Goal: Information Seeking & Learning: Learn about a topic

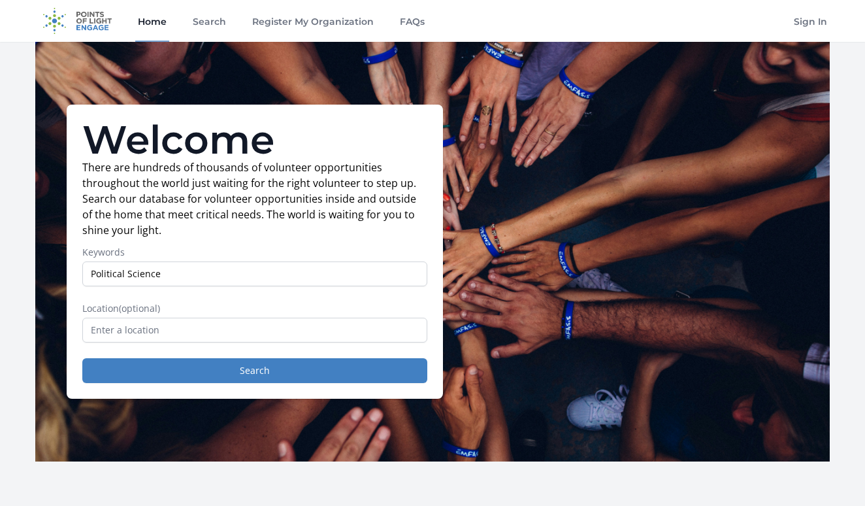
type input "Political Science"
click at [307, 336] on input "text" at bounding box center [254, 330] width 345 height 25
type input "S"
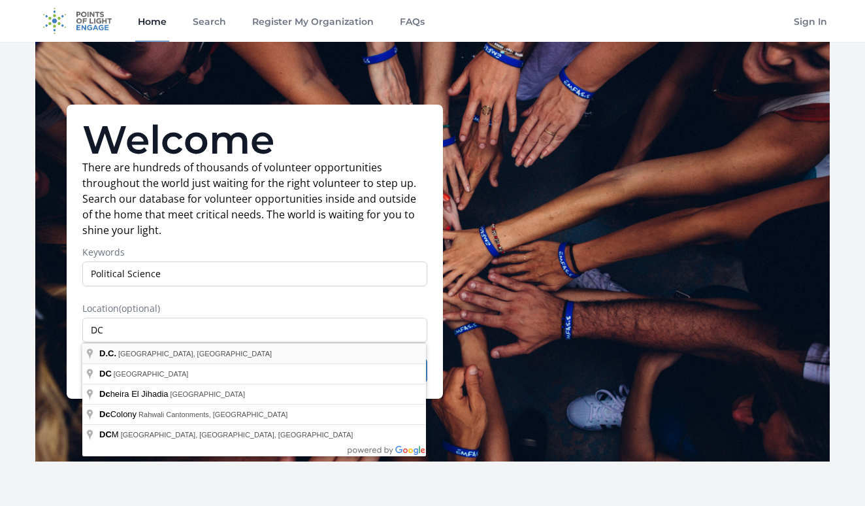
type input "D.C., DC, USA"
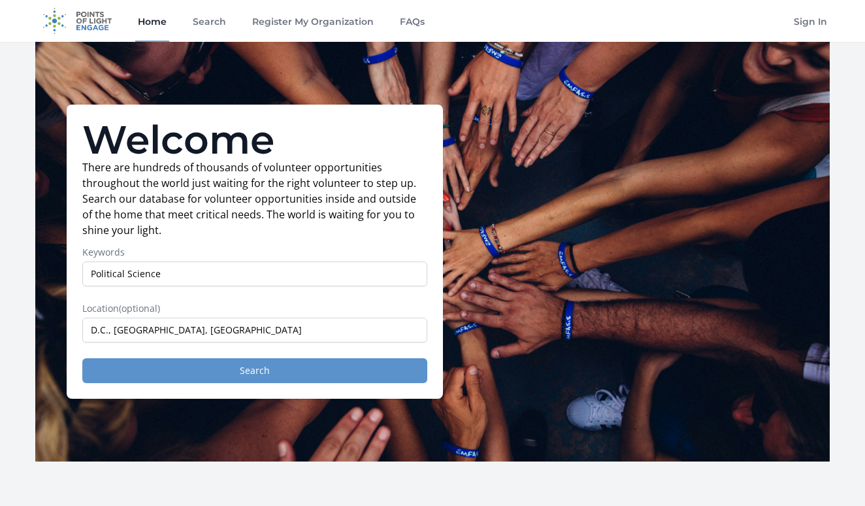
click at [197, 366] on button "Search" at bounding box center [254, 370] width 345 height 25
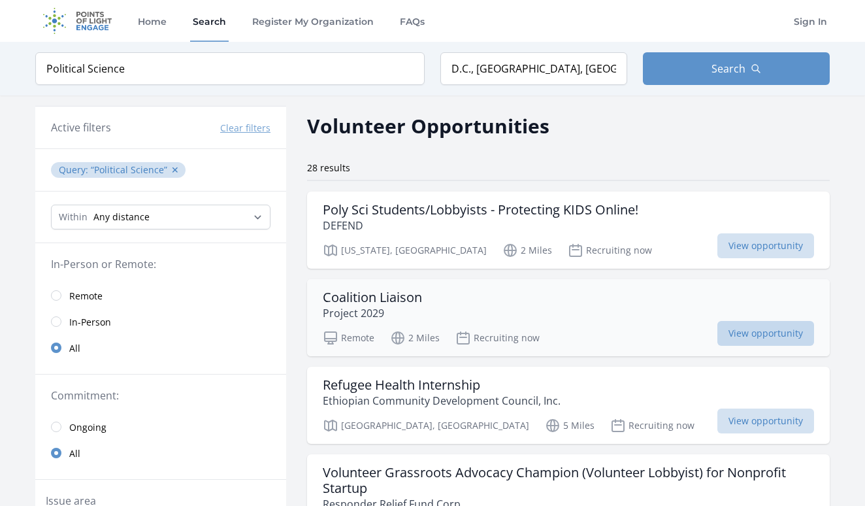
click at [780, 335] on span "View opportunity" at bounding box center [766, 333] width 97 height 25
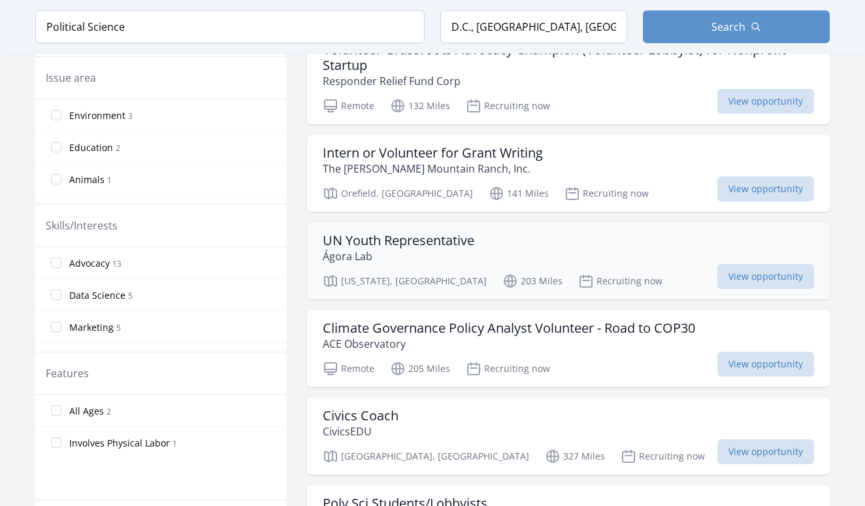
scroll to position [437, 0]
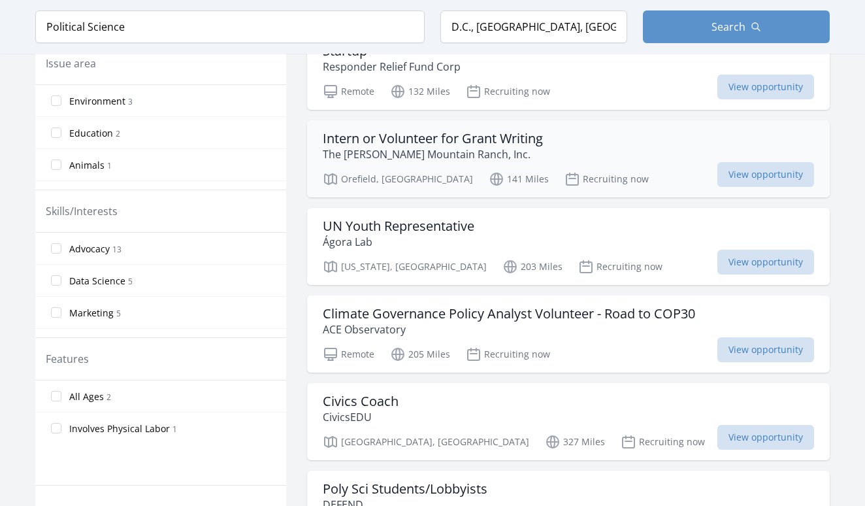
click at [513, 139] on h3 "Intern or Volunteer for Grant Writing" at bounding box center [433, 139] width 220 height 16
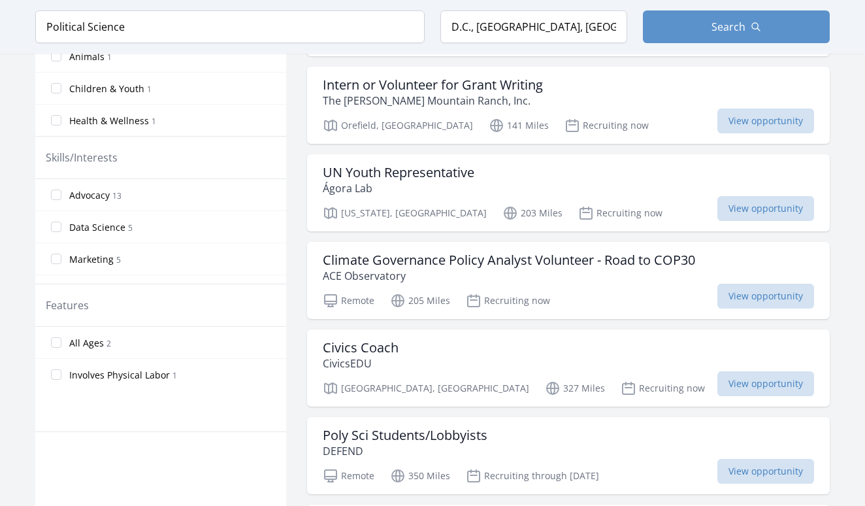
scroll to position [671, 0]
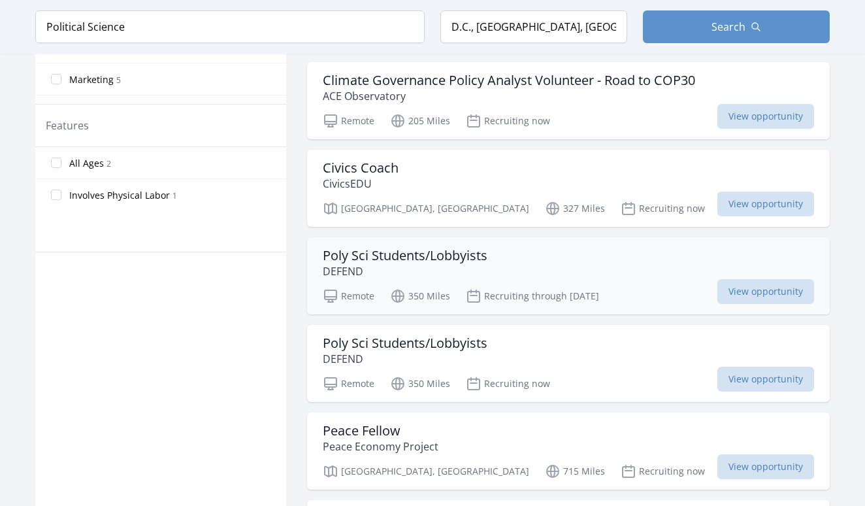
click at [440, 248] on h3 "Poly Sci Students/Lobbyists" at bounding box center [405, 256] width 165 height 16
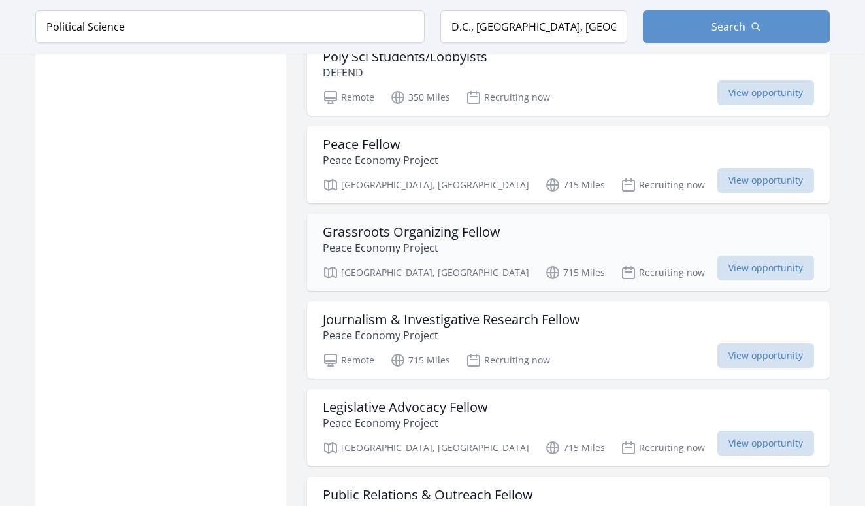
scroll to position [978, 0]
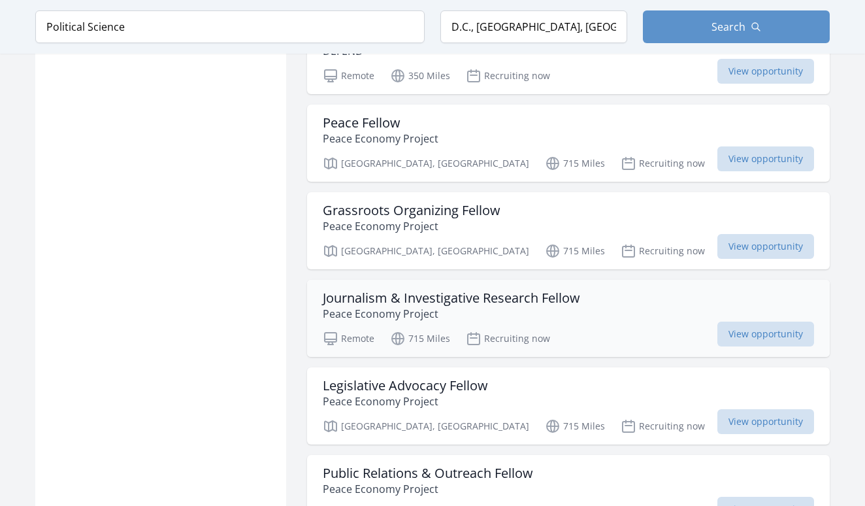
click at [508, 300] on h3 "Journalism & Investigative Research Fellow" at bounding box center [451, 298] width 257 height 16
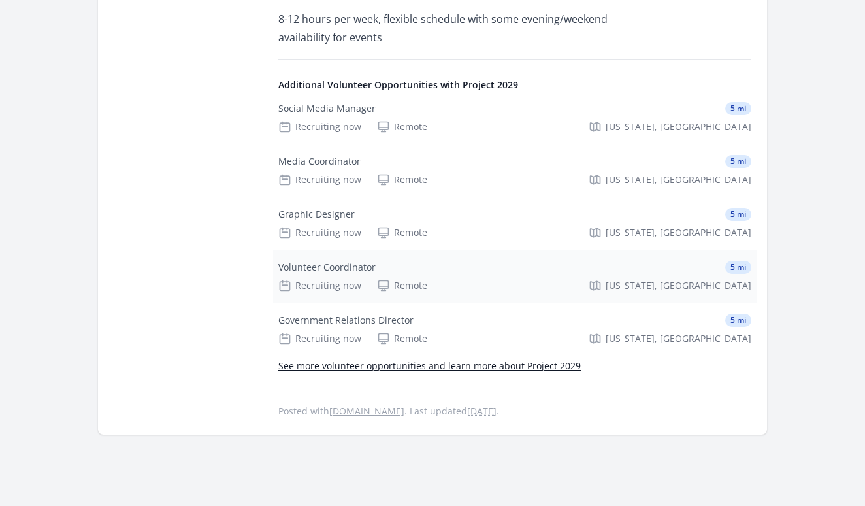
scroll to position [983, 0]
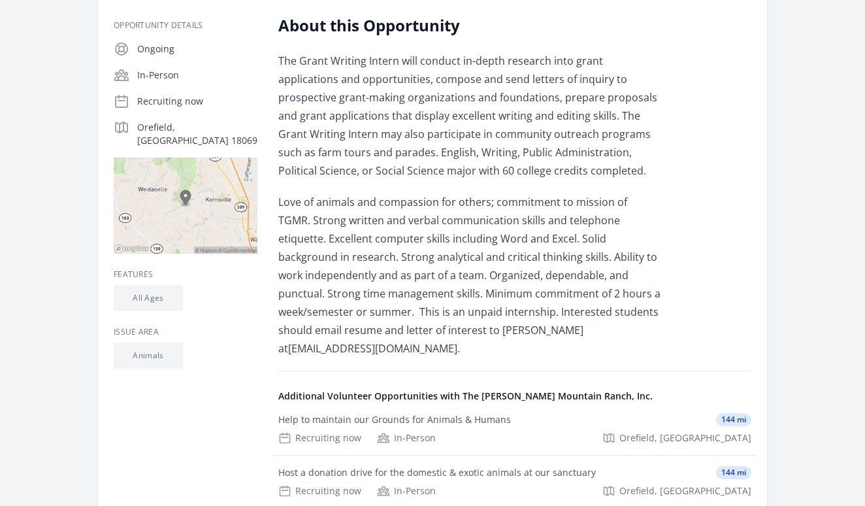
scroll to position [225, 0]
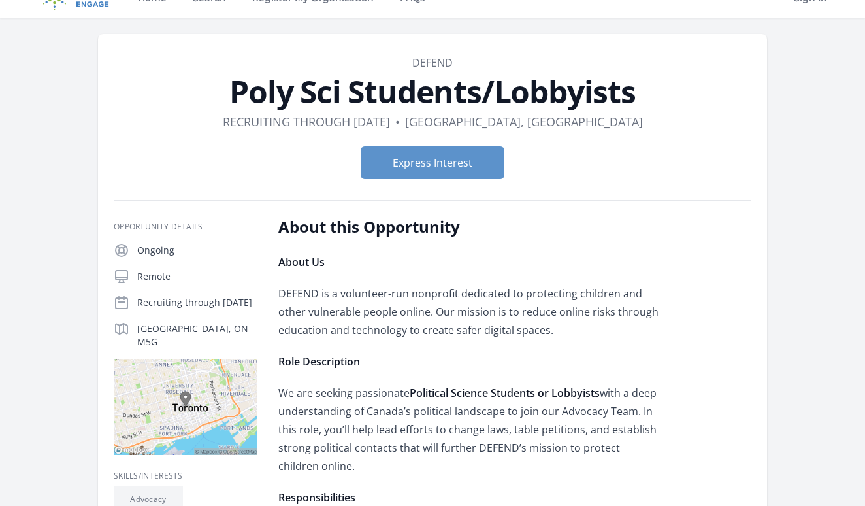
scroll to position [23, 0]
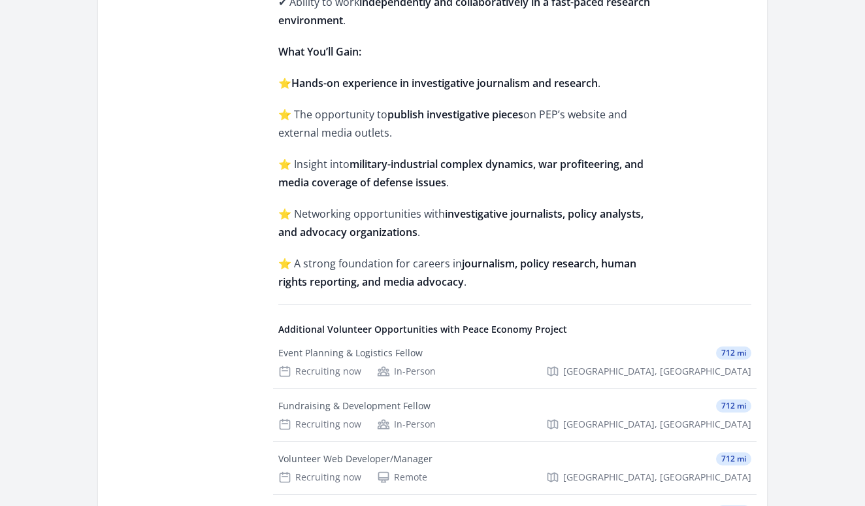
scroll to position [1265, 0]
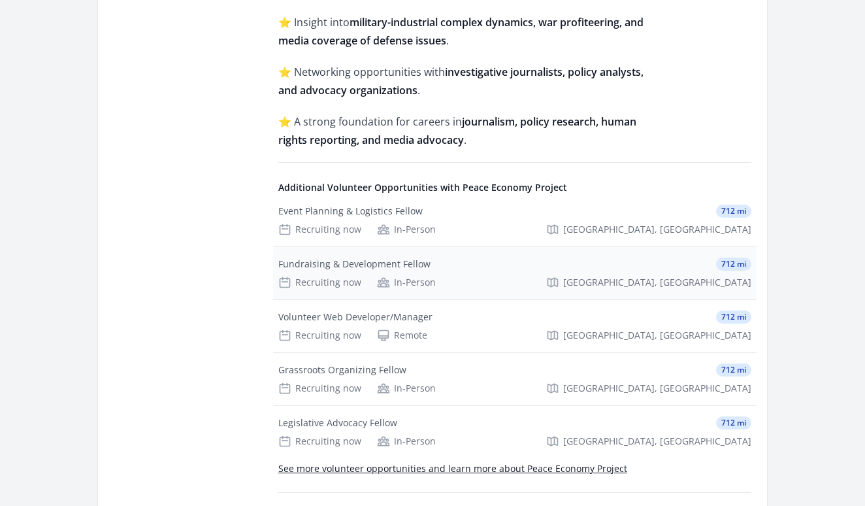
click at [382, 264] on div "Fundraising & Development Fellow" at bounding box center [354, 263] width 152 height 13
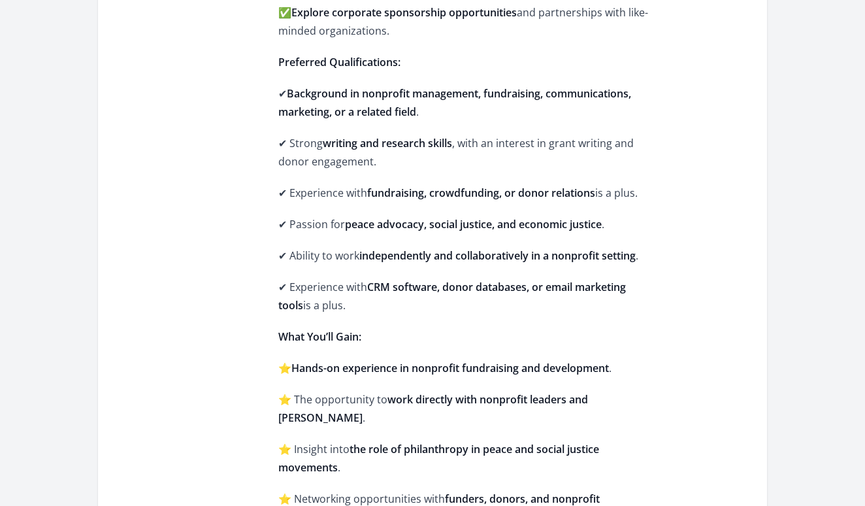
scroll to position [805, 0]
